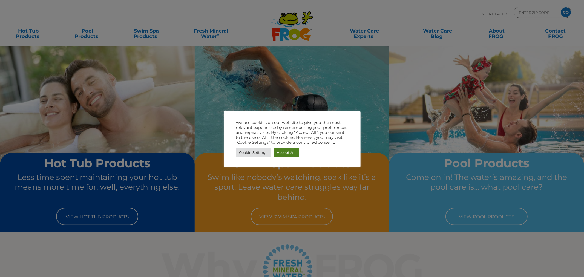
click at [281, 152] on link "Accept All" at bounding box center [286, 152] width 25 height 8
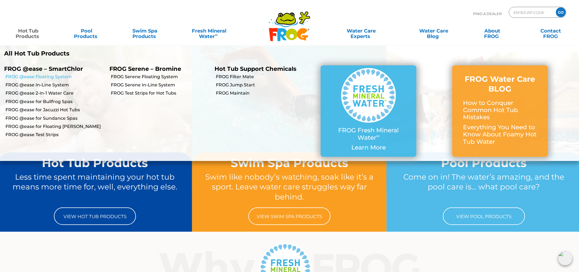
click at [26, 76] on link "FROG @ease Floating System" at bounding box center [55, 77] width 100 height 6
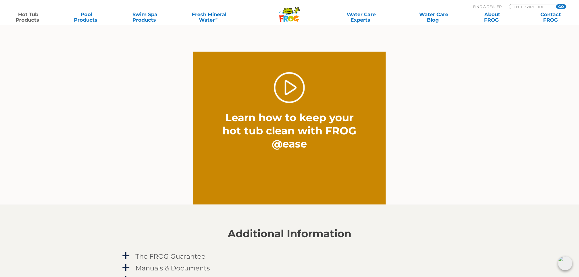
scroll to position [399, 0]
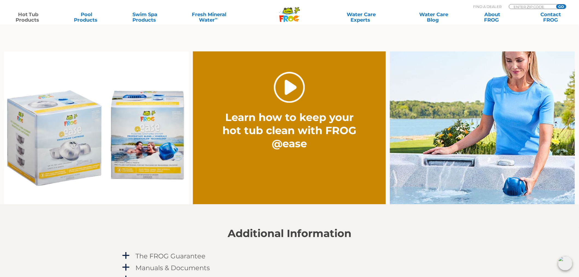
click at [288, 93] on link "." at bounding box center [289, 87] width 31 height 31
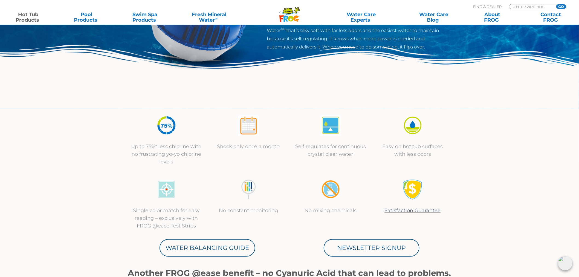
scroll to position [110, 0]
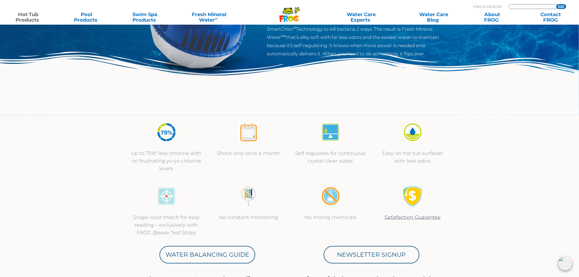
click at [522, 6] on input "Zip Code Form" at bounding box center [531, 6] width 37 height 5
type input "85658"
click at [556, 4] on input "GO" at bounding box center [561, 6] width 10 height 4
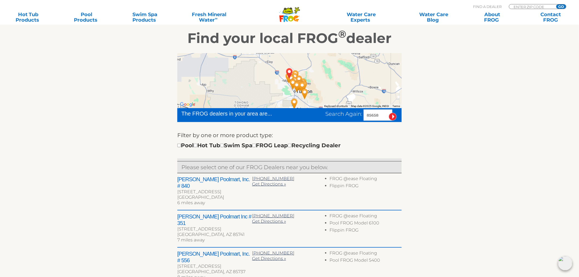
scroll to position [97, 0]
